Goal: Task Accomplishment & Management: Complete application form

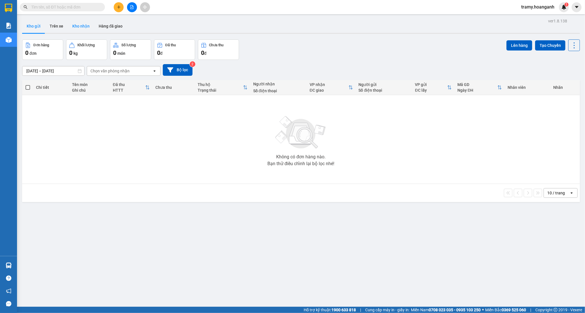
click at [75, 23] on button "Kho nhận" at bounding box center [81, 26] width 26 height 14
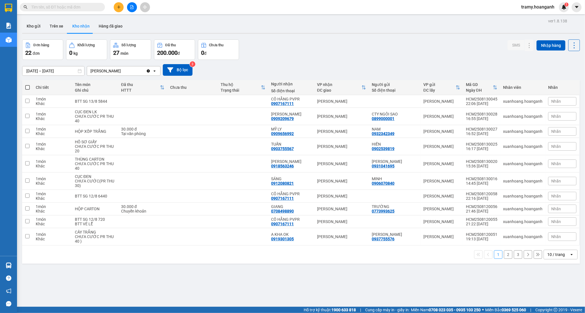
click at [55, 4] on input "text" at bounding box center [64, 7] width 67 height 6
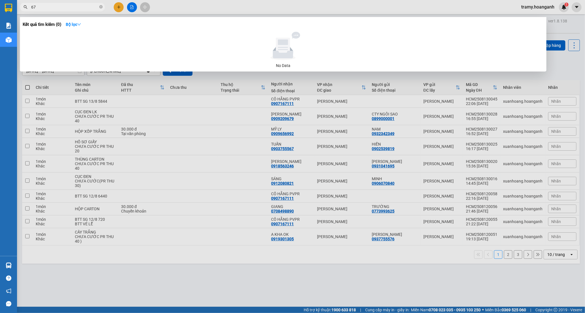
type input "678"
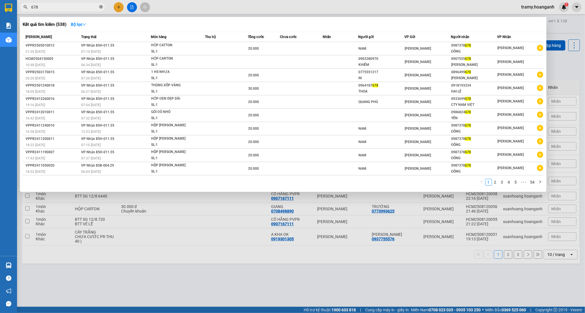
click at [101, 6] on icon "close-circle" at bounding box center [100, 6] width 3 height 3
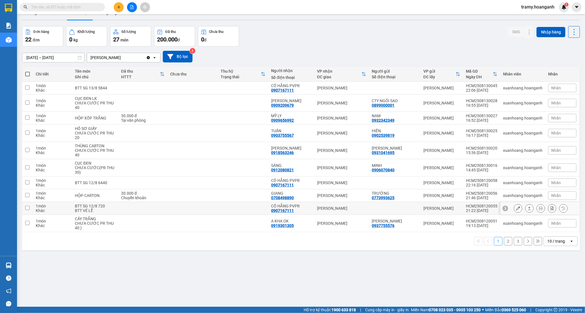
scroll to position [26, 0]
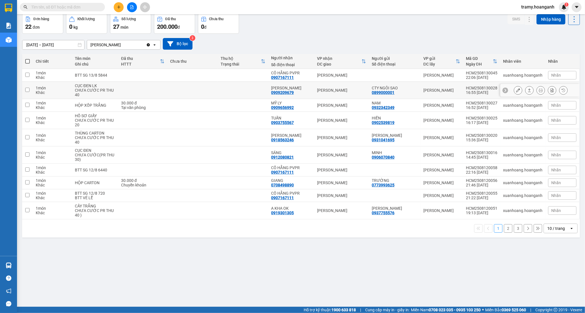
click at [191, 87] on td at bounding box center [192, 90] width 50 height 17
checkbox input "true"
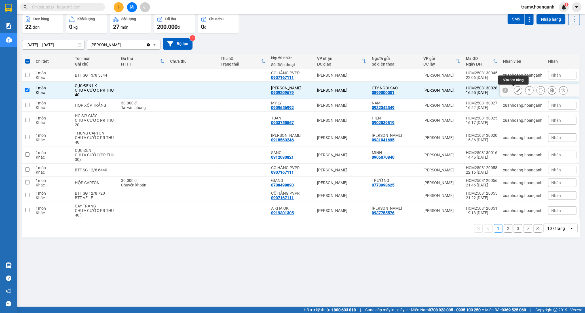
click at [516, 89] on icon at bounding box center [518, 90] width 4 height 4
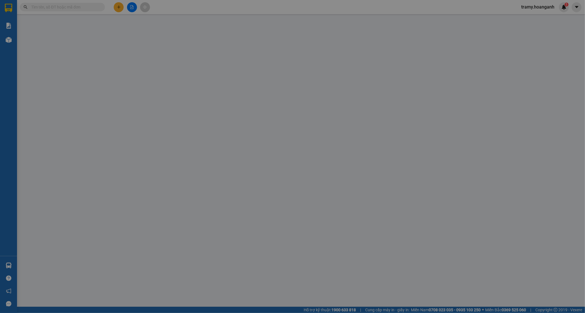
type input "0899000001"
type input "CTY NGÔI SAO"
type input "0909209679"
type input "[PERSON_NAME]"
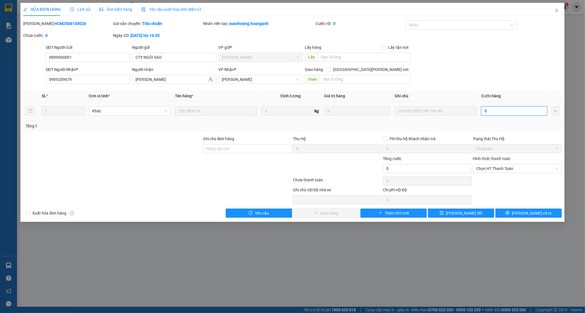
click at [488, 109] on input "0" at bounding box center [514, 110] width 66 height 9
type input "4"
type input "40"
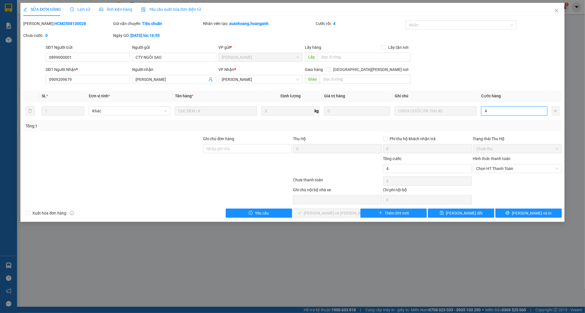
type input "40"
click at [522, 171] on span "Chọn HT Thanh Toán" at bounding box center [517, 168] width 82 height 9
type input "40"
type input "40.000"
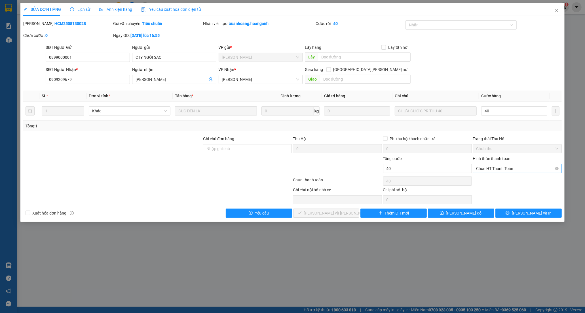
type input "40.000"
click at [497, 179] on div "Tại văn phòng" at bounding box center [517, 180] width 82 height 6
type input "0"
click at [315, 215] on span "[PERSON_NAME] và [PERSON_NAME] hàng" at bounding box center [342, 213] width 77 height 6
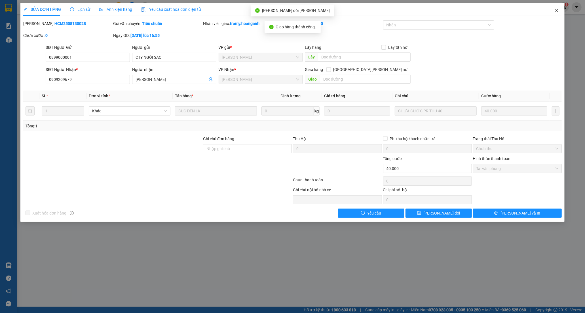
click at [557, 11] on icon "close" at bounding box center [556, 10] width 3 height 3
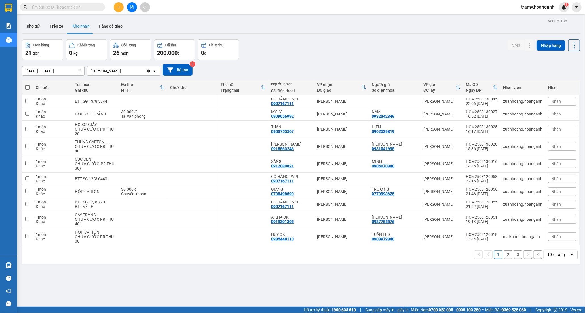
click at [548, 256] on div "10 / trang" at bounding box center [556, 254] width 18 height 6
click at [547, 241] on span "100 / trang" at bounding box center [553, 242] width 20 height 6
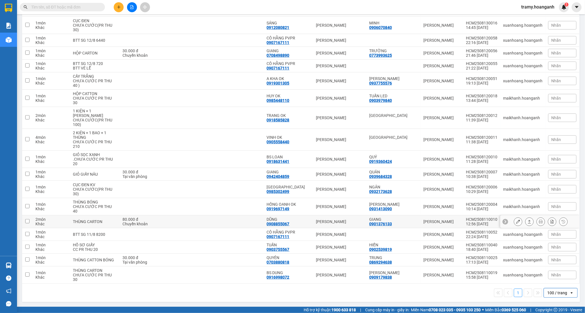
scroll to position [139, 0]
